Goal: Information Seeking & Learning: Understand process/instructions

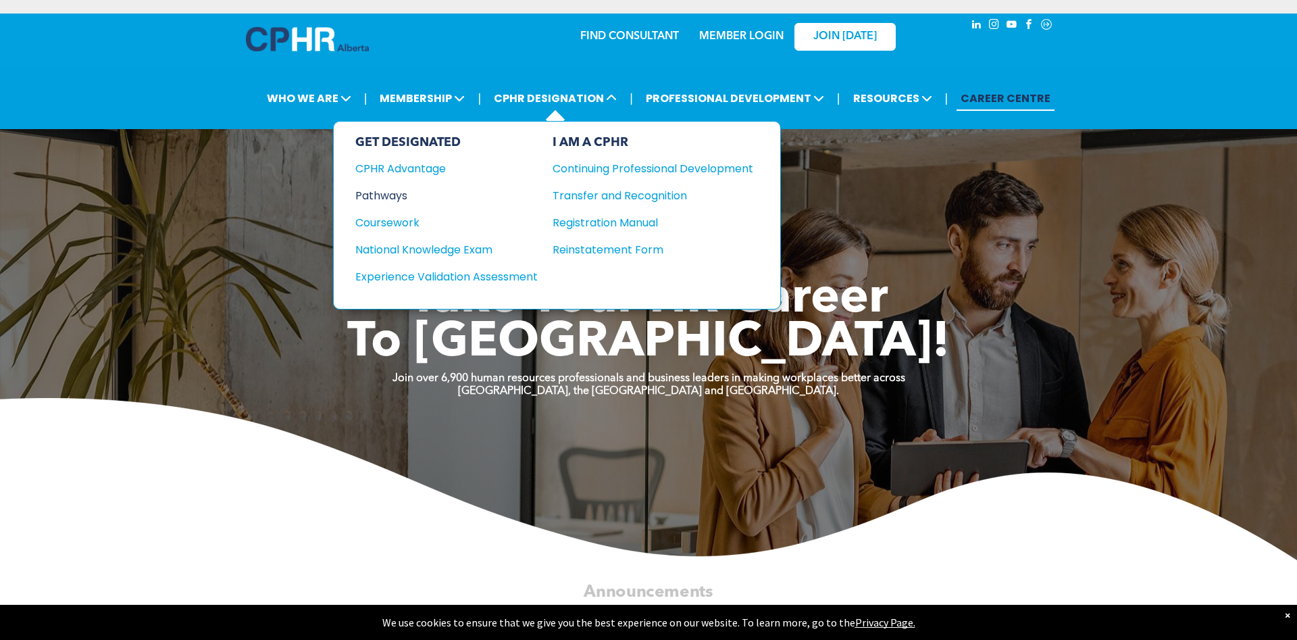
click at [373, 195] on div "Pathways" at bounding box center [437, 195] width 164 height 17
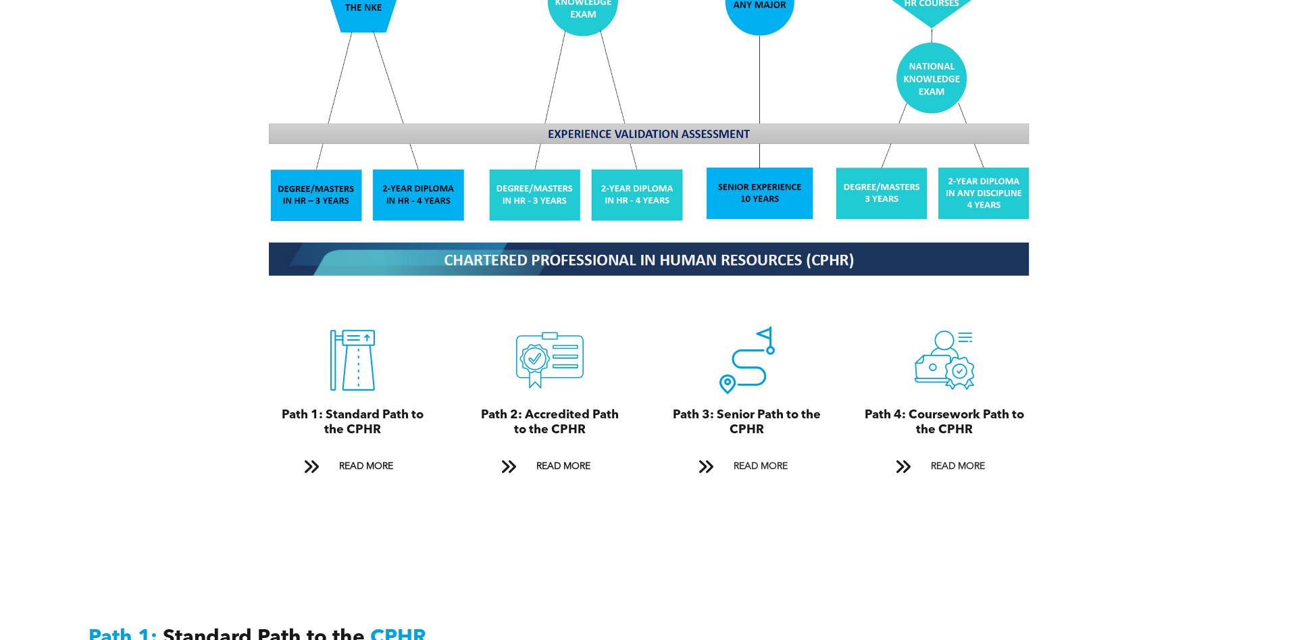
scroll to position [1378, 0]
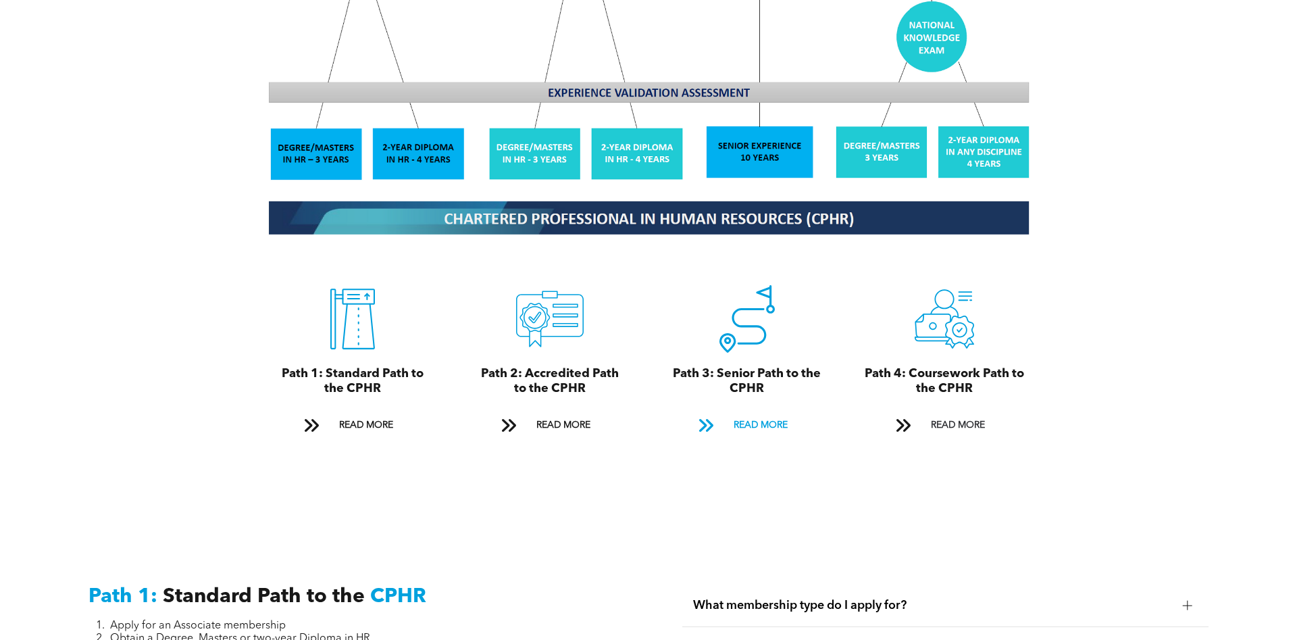
click at [748, 428] on span "READ MORE" at bounding box center [760, 425] width 63 height 25
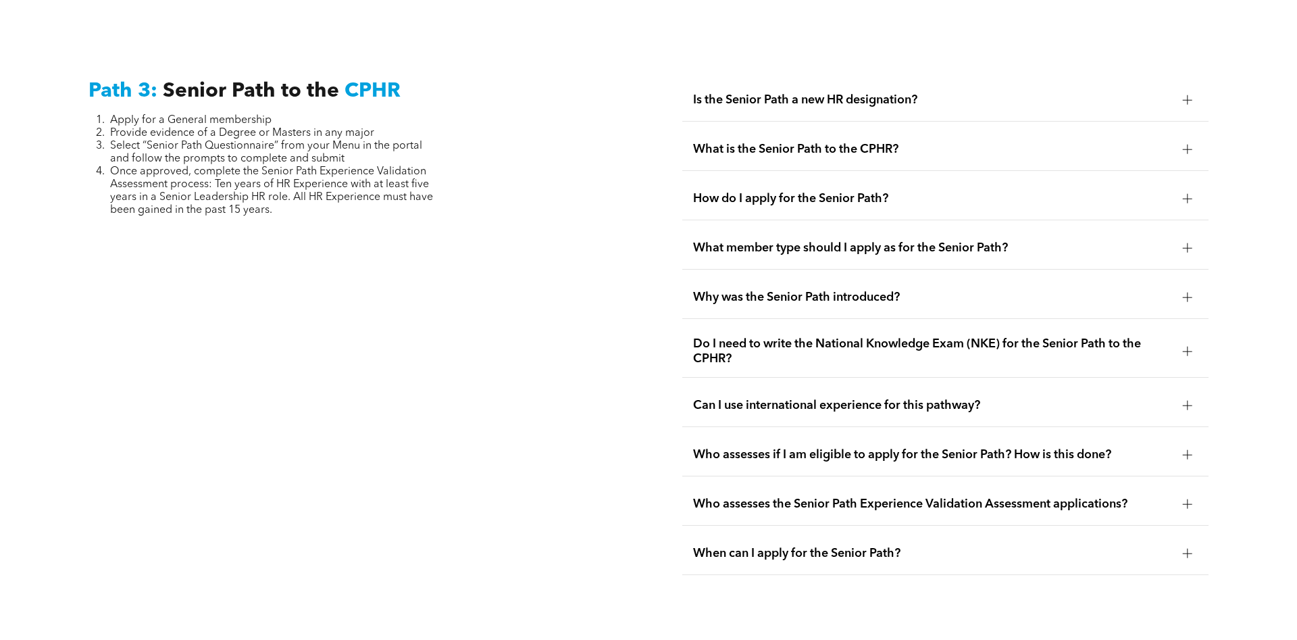
scroll to position [3411, 0]
click at [718, 190] on span "How do I apply for the Senior Path?" at bounding box center [932, 197] width 479 height 15
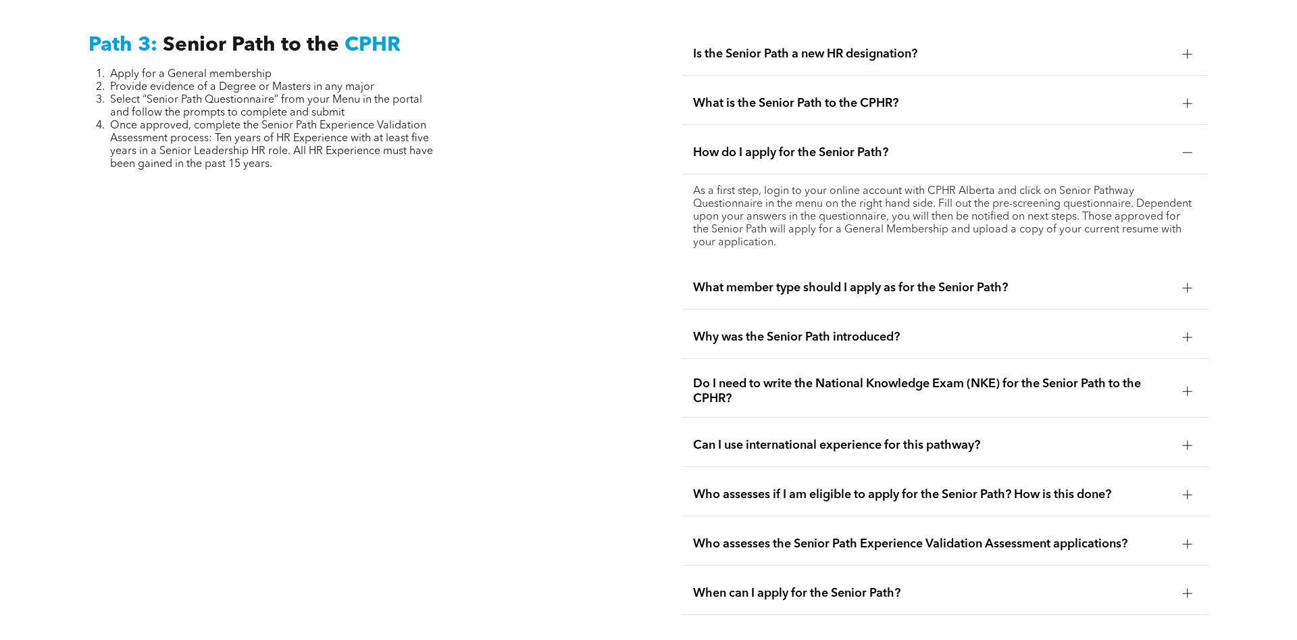
scroll to position [3480, 0]
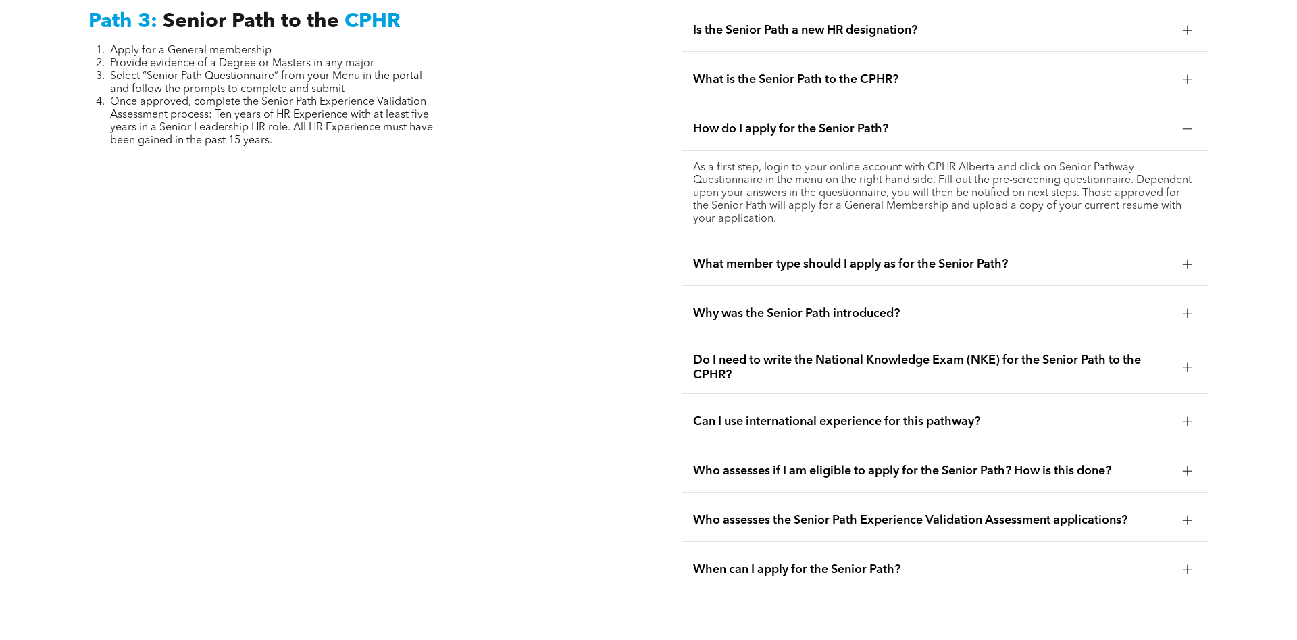
click at [800, 353] on span "Do I need to write the National Knowledge Exam (NKE) for the Senior Path to the…" at bounding box center [932, 368] width 479 height 30
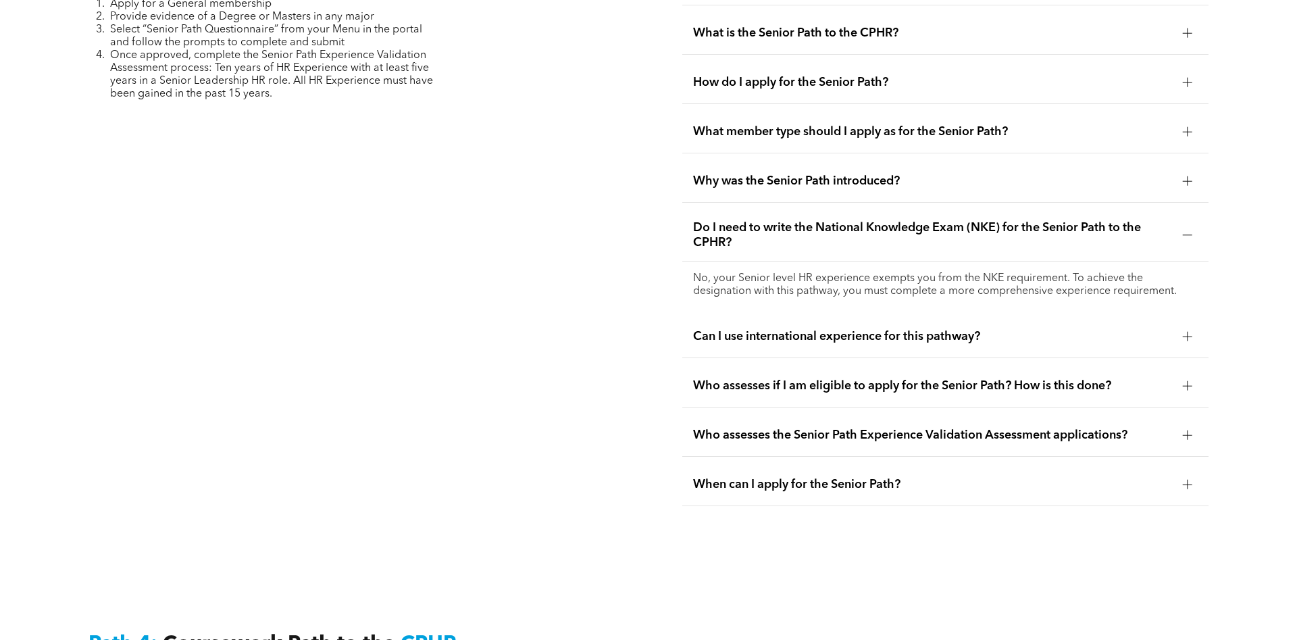
scroll to position [3548, 0]
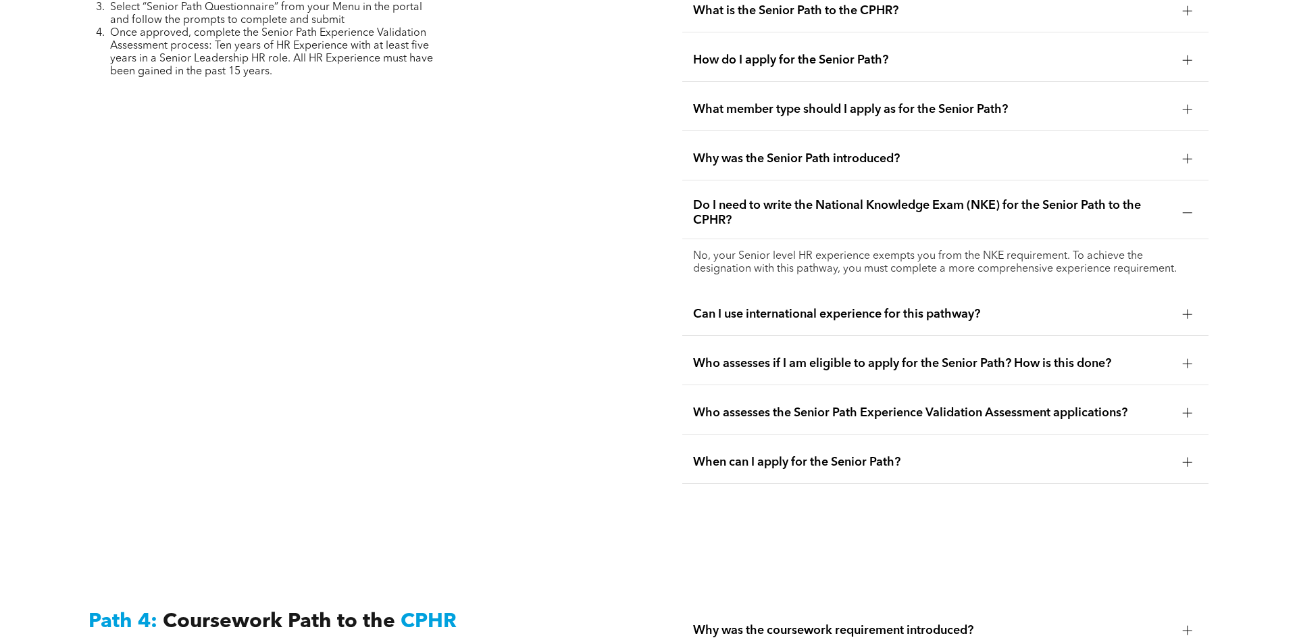
click at [775, 307] on div "Can I use international experience for this pathway?" at bounding box center [945, 314] width 526 height 43
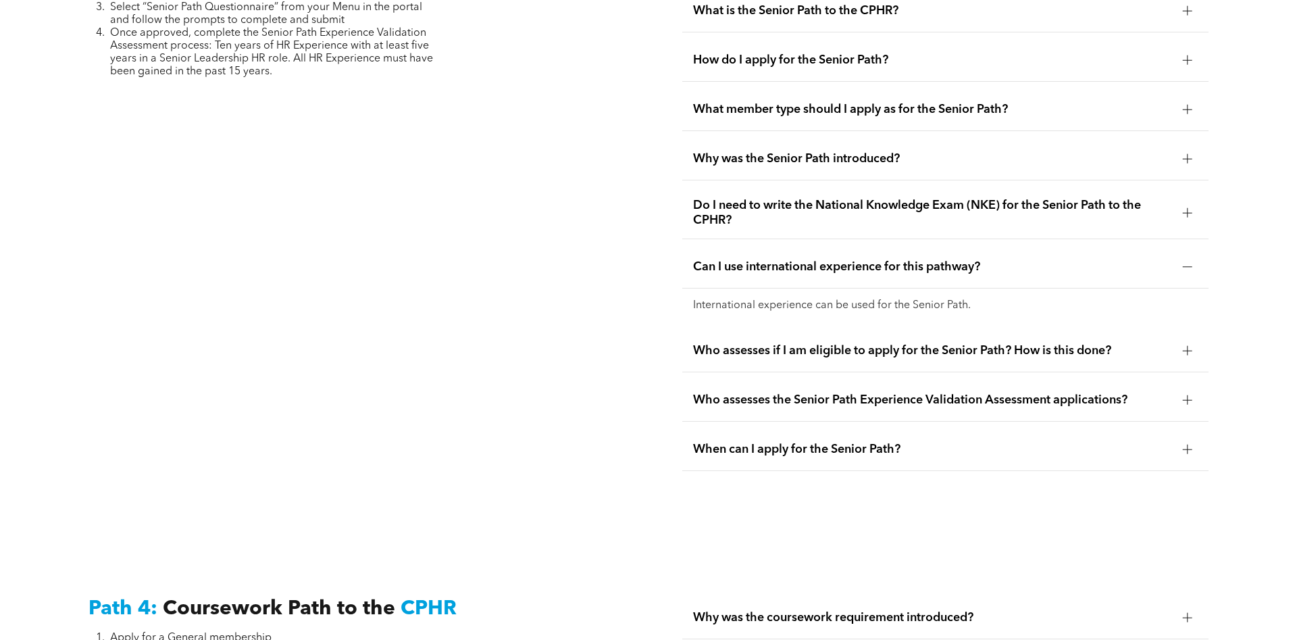
click at [871, 342] on div "Who assesses if I am eligible to apply for the Senior Path? How is this done?" at bounding box center [945, 351] width 526 height 43
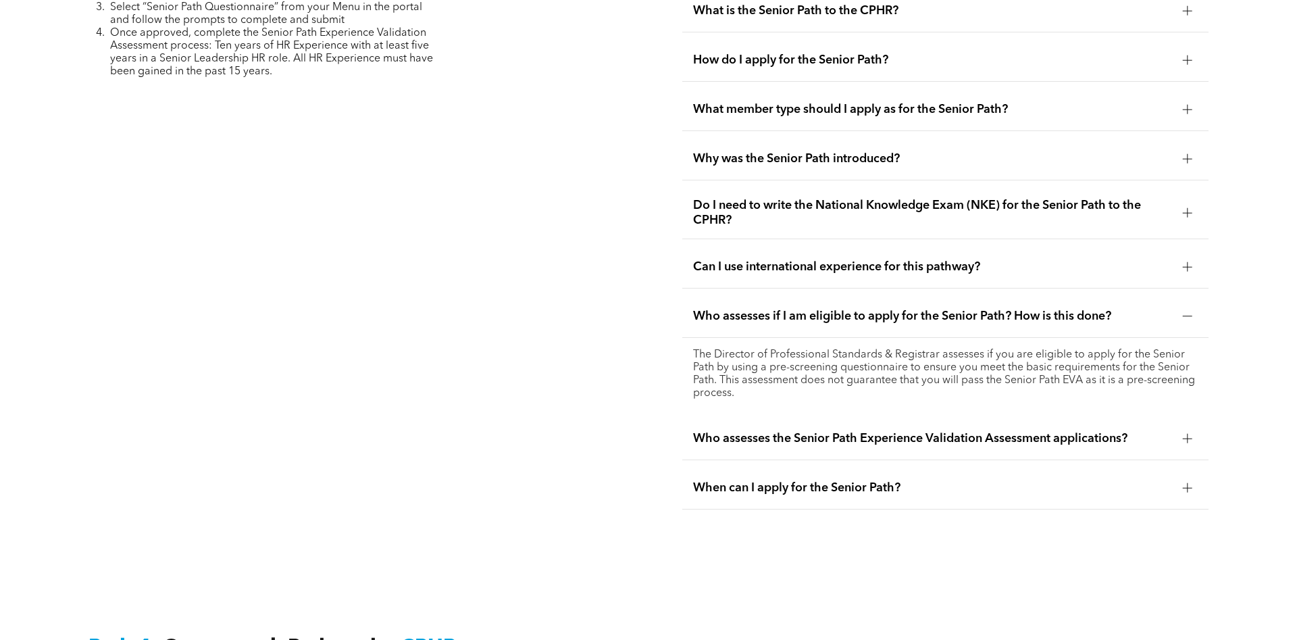
scroll to position [3686, 0]
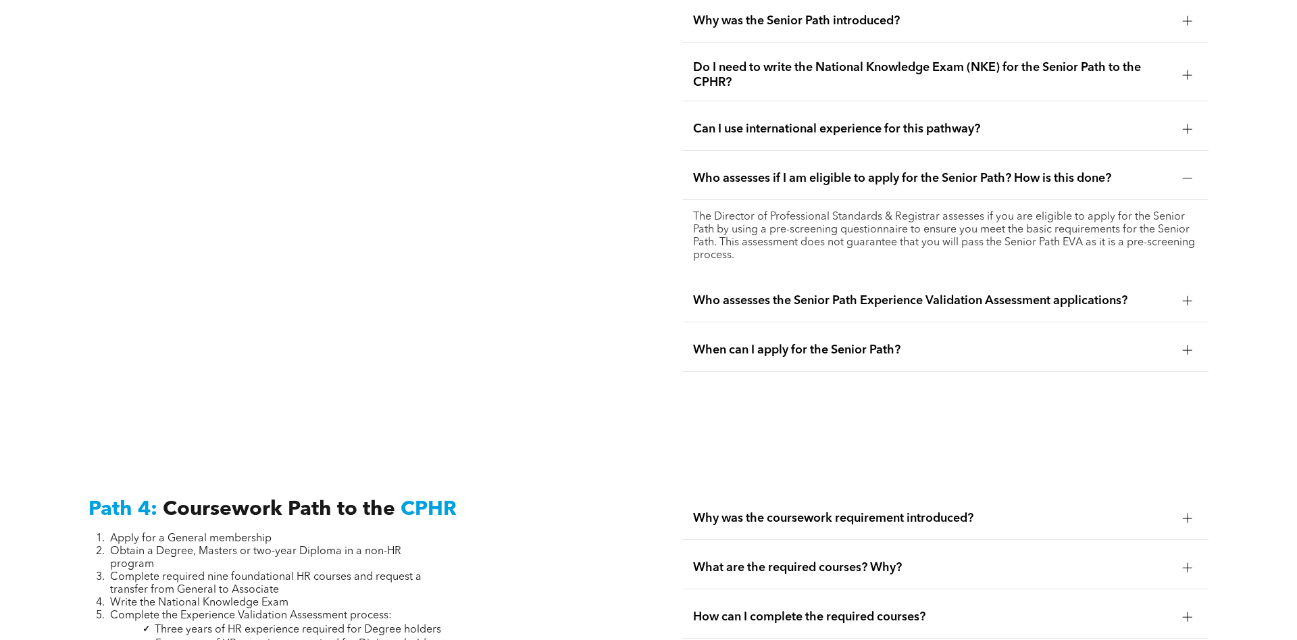
click at [742, 342] on span "When can I apply for the Senior Path?" at bounding box center [932, 349] width 479 height 15
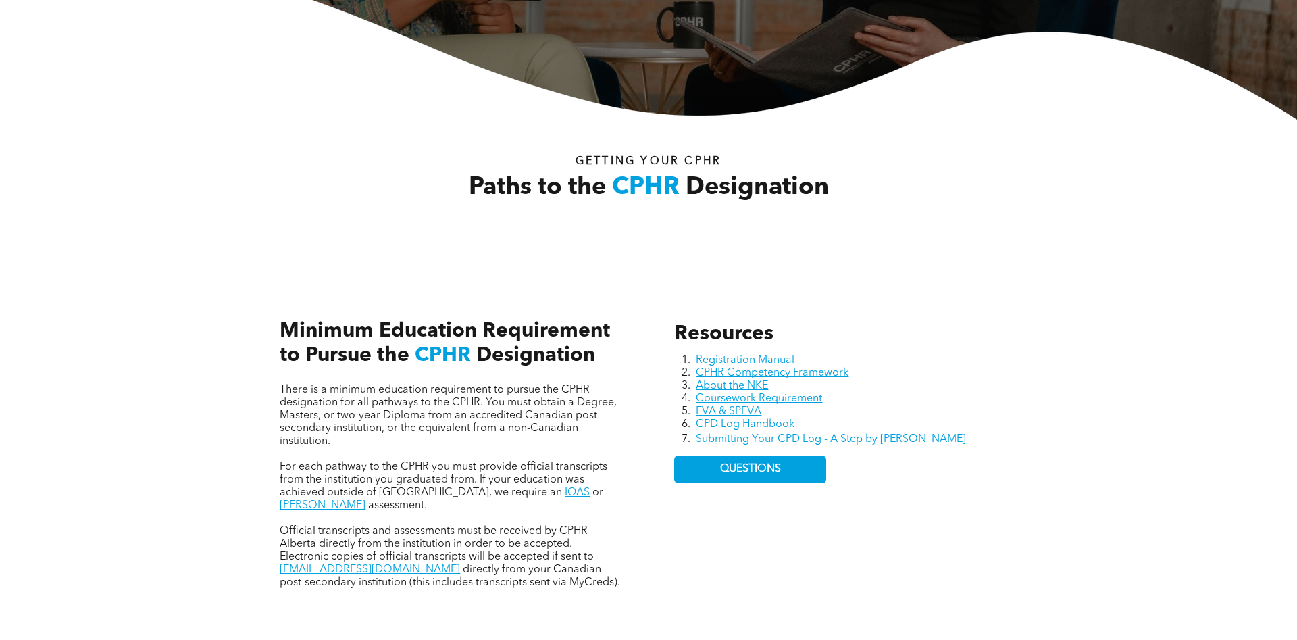
scroll to position [0, 0]
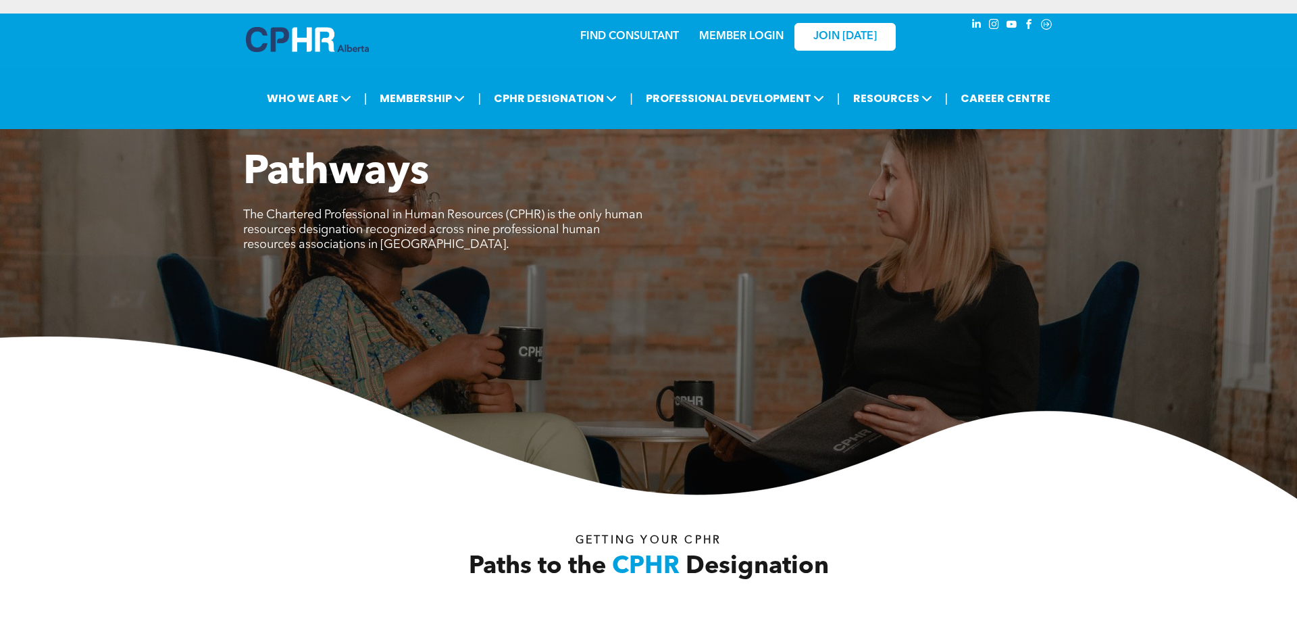
click at [713, 36] on link "MEMBER LOGIN" at bounding box center [741, 36] width 84 height 11
